Goal: Task Accomplishment & Management: Manage account settings

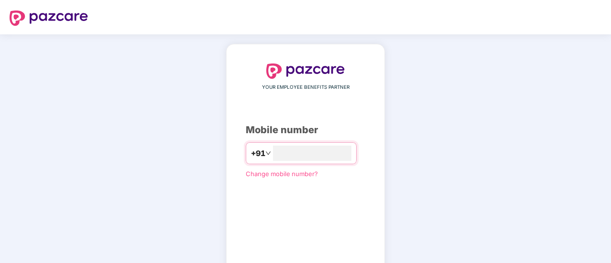
type input "**********"
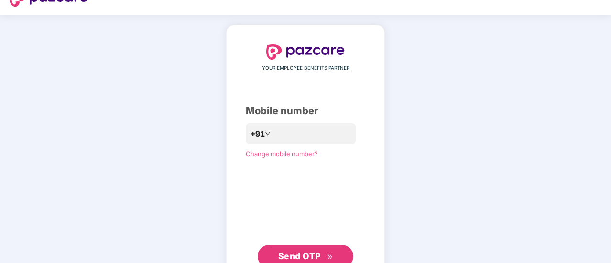
scroll to position [38, 0]
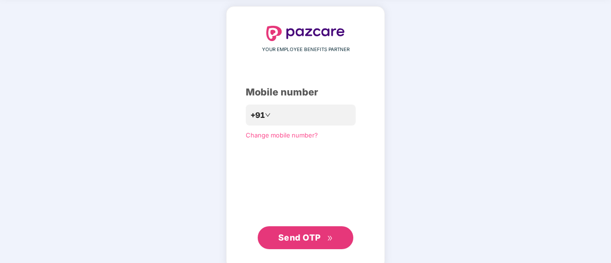
click at [483, 91] on div "**********" at bounding box center [305, 138] width 611 height 282
click at [302, 230] on button "Send OTP" at bounding box center [306, 237] width 96 height 23
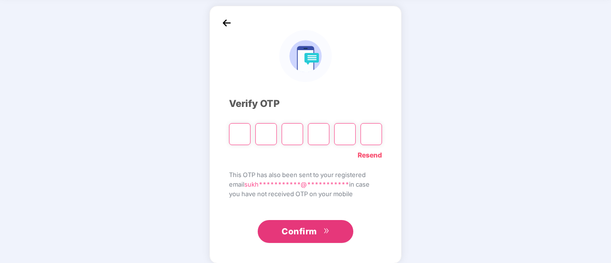
type input "*"
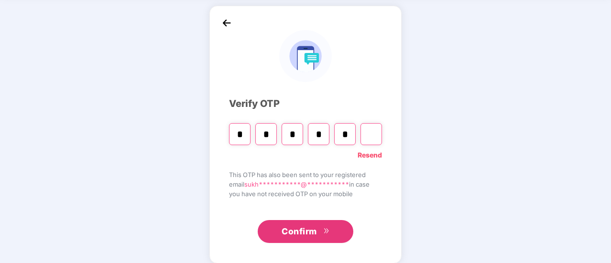
type input "*"
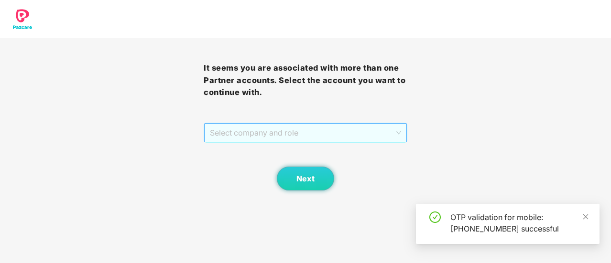
click at [324, 135] on span "Select company and role" at bounding box center [305, 133] width 191 height 18
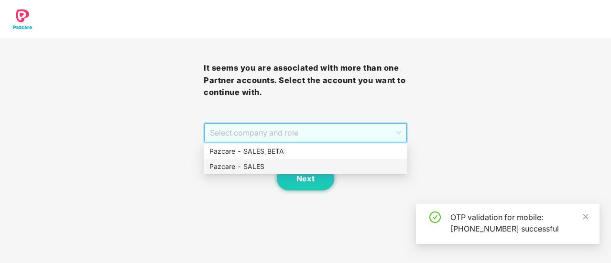
click at [293, 163] on div "Pazcare - SALES" at bounding box center [305, 167] width 192 height 11
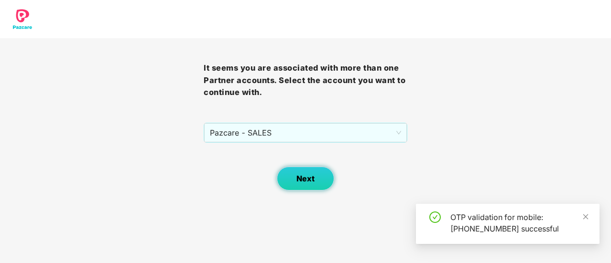
click at [298, 185] on button "Next" at bounding box center [305, 179] width 57 height 24
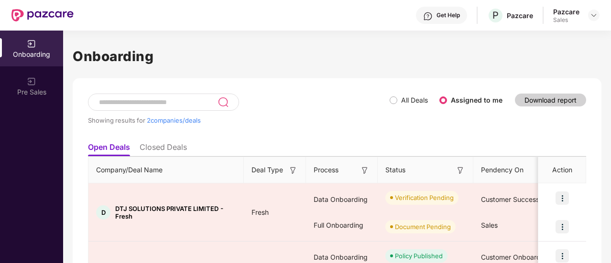
click at [588, 12] on div at bounding box center [593, 15] width 11 height 11
click at [591, 14] on img at bounding box center [594, 15] width 8 height 8
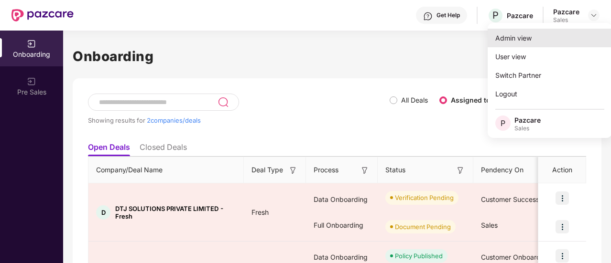
click at [554, 40] on div "Admin view" at bounding box center [549, 38] width 124 height 19
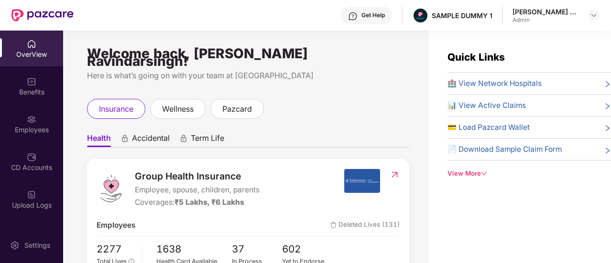
click at [94, 135] on span "Health" at bounding box center [99, 140] width 24 height 14
click at [166, 133] on span "Accidental" at bounding box center [151, 140] width 38 height 14
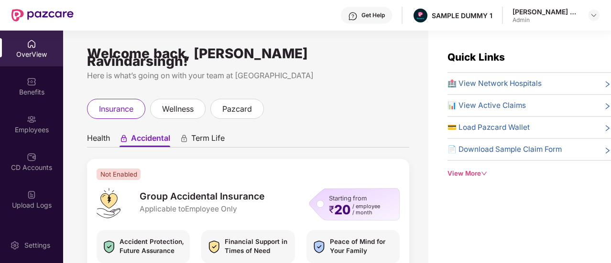
click at [209, 133] on span "Term Life" at bounding box center [207, 140] width 33 height 14
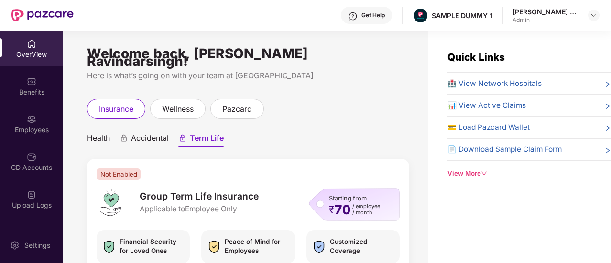
click at [108, 135] on span "Health" at bounding box center [98, 140] width 23 height 14
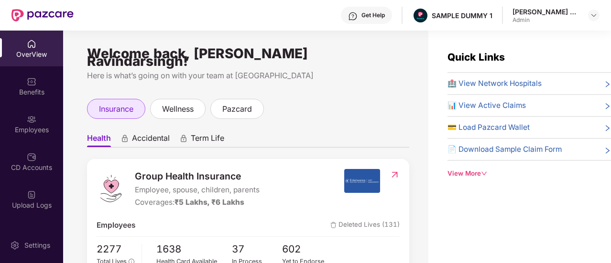
click at [112, 108] on div "insurance" at bounding box center [116, 109] width 58 height 20
click at [114, 103] on span "insurance" at bounding box center [116, 109] width 34 height 12
click at [228, 129] on ul "Health Accidental Term Life" at bounding box center [248, 138] width 322 height 19
click at [187, 103] on span "wellness" at bounding box center [178, 109] width 32 height 12
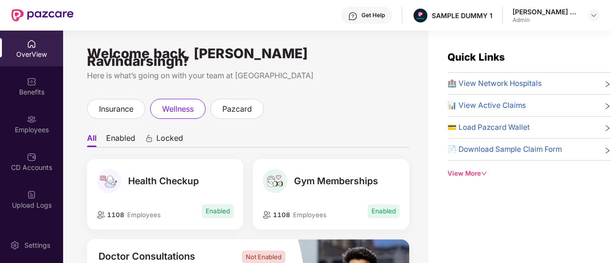
click at [338, 203] on div "1108 Employees Enabled" at bounding box center [330, 211] width 137 height 17
click at [247, 99] on div "pazcard" at bounding box center [237, 109] width 54 height 20
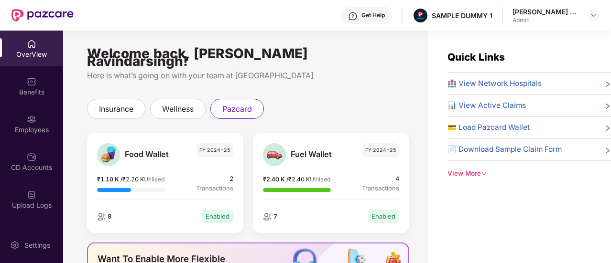
click at [339, 149] on span "Fuel Wallet" at bounding box center [321, 155] width 60 height 12
click at [116, 103] on span "insurance" at bounding box center [116, 109] width 34 height 12
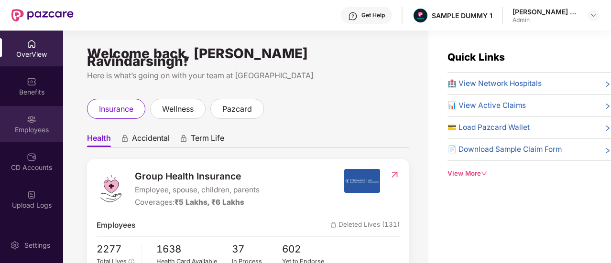
click at [37, 114] on div "Employees" at bounding box center [31, 124] width 63 height 36
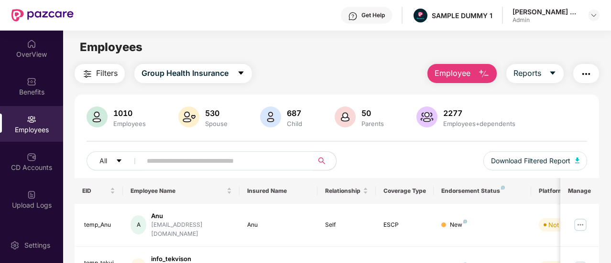
click at [480, 69] on img "button" at bounding box center [483, 73] width 11 height 11
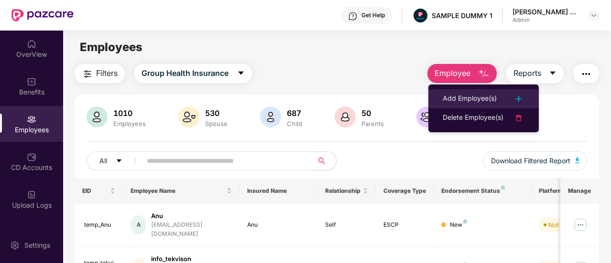
click at [463, 90] on li "Add Employee(s)" at bounding box center [483, 98] width 110 height 19
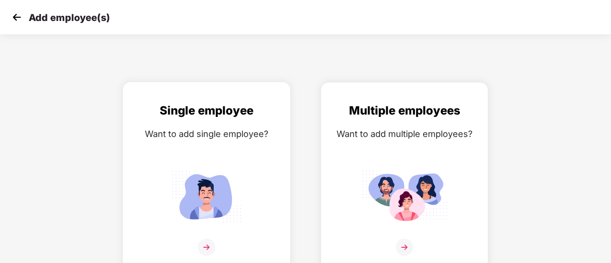
click at [247, 207] on img at bounding box center [206, 197] width 86 height 60
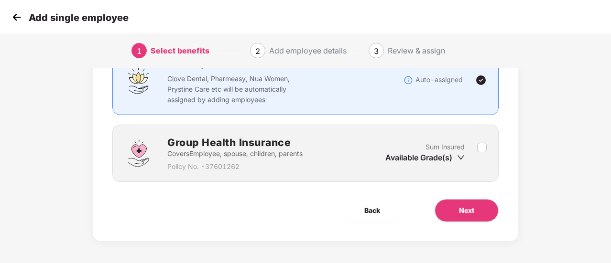
scroll to position [89, 0]
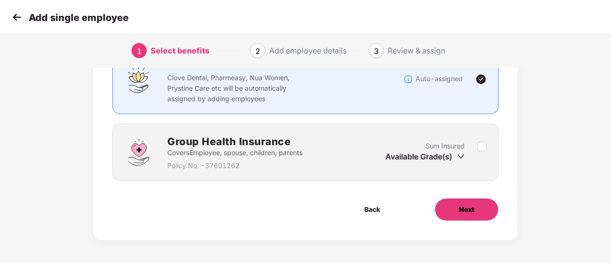
click at [471, 207] on span "Next" at bounding box center [466, 210] width 15 height 11
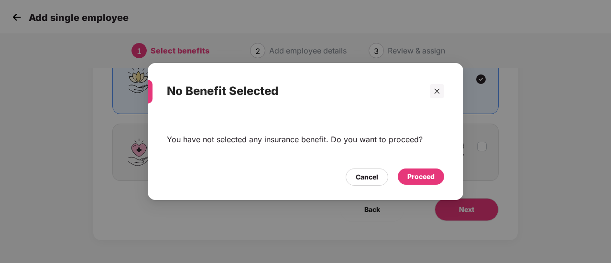
click at [425, 178] on div "Proceed" at bounding box center [420, 177] width 27 height 11
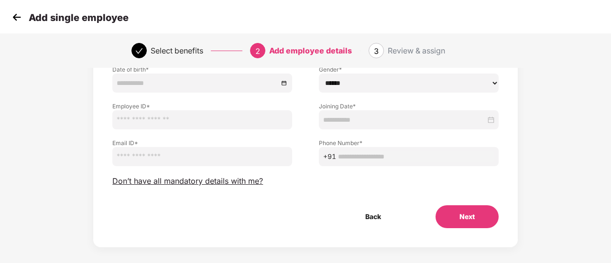
scroll to position [119, 0]
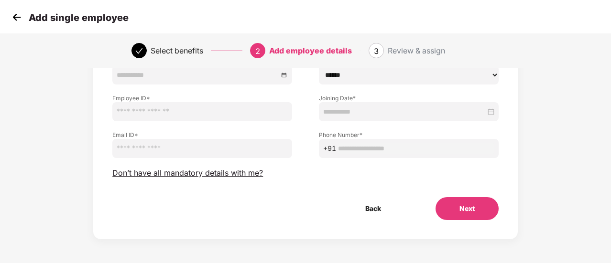
click at [458, 213] on button "Next" at bounding box center [466, 208] width 63 height 23
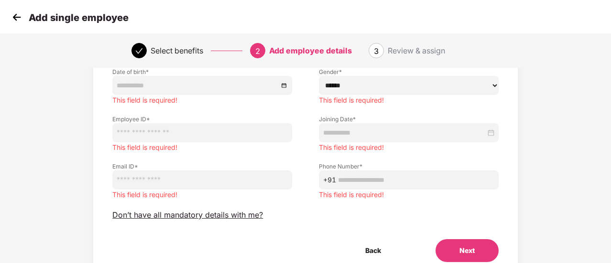
click at [15, 12] on img at bounding box center [17, 17] width 14 height 14
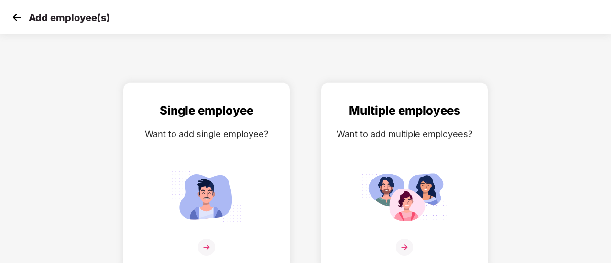
click at [15, 13] on img at bounding box center [17, 17] width 14 height 14
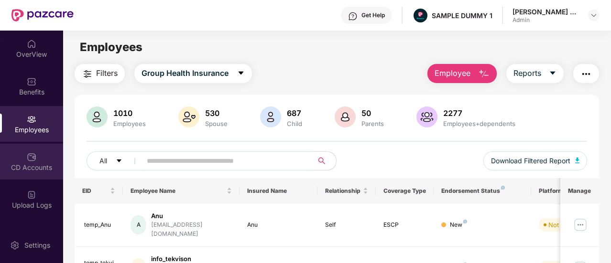
click at [34, 170] on div "CD Accounts" at bounding box center [31, 168] width 63 height 10
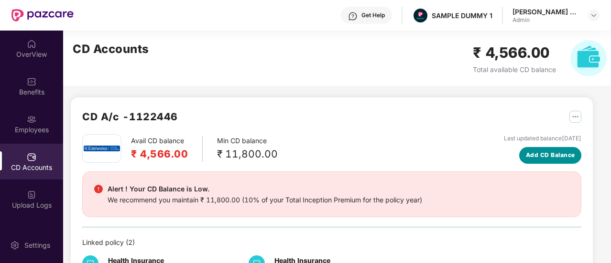
click at [545, 154] on span "Add CD Balance" at bounding box center [550, 155] width 49 height 9
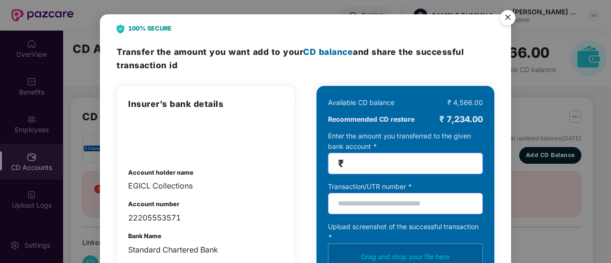
click at [371, 161] on input "number" at bounding box center [408, 163] width 127 height 11
click at [505, 18] on img "Close" at bounding box center [507, 19] width 27 height 27
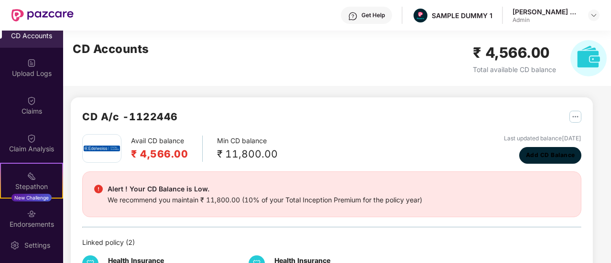
scroll to position [133, 0]
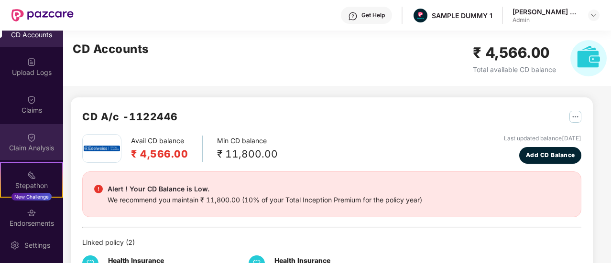
click at [33, 136] on img at bounding box center [32, 138] width 10 height 10
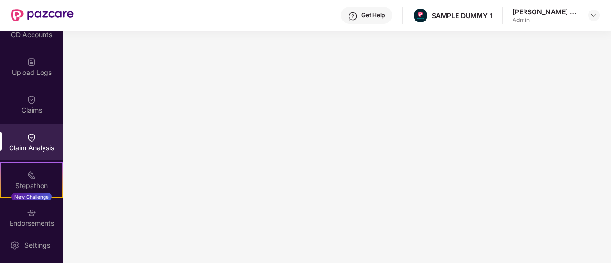
scroll to position [152, 0]
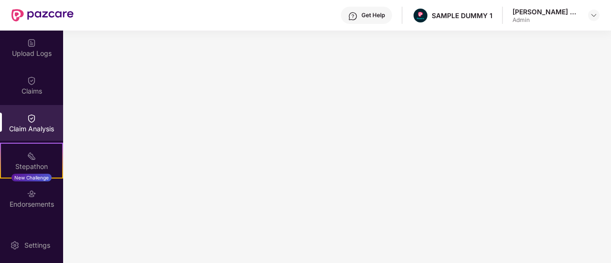
click at [361, 18] on div "Get Help" at bounding box center [372, 15] width 23 height 8
